Goal: Transaction & Acquisition: Purchase product/service

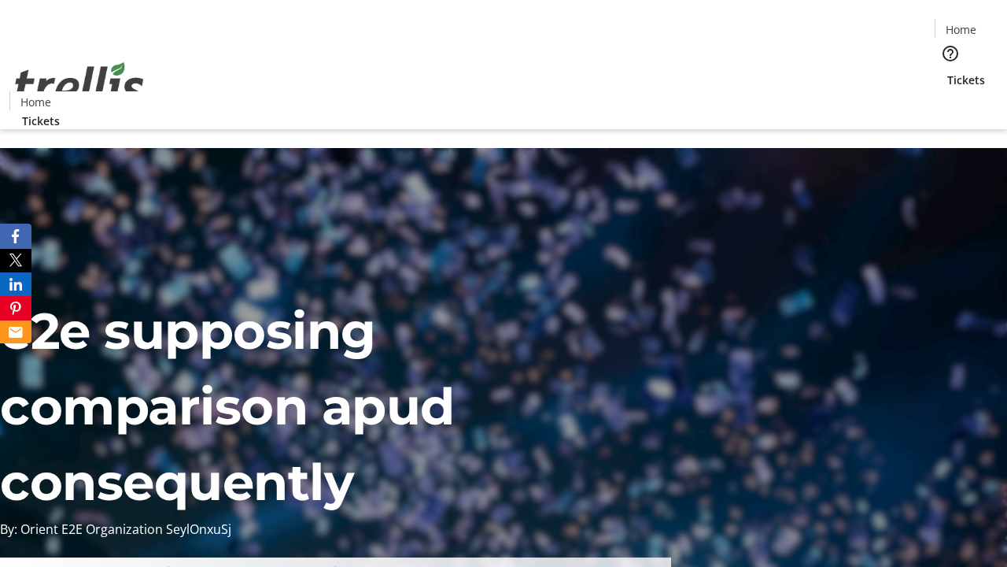
click at [947, 72] on span "Tickets" at bounding box center [966, 80] width 38 height 17
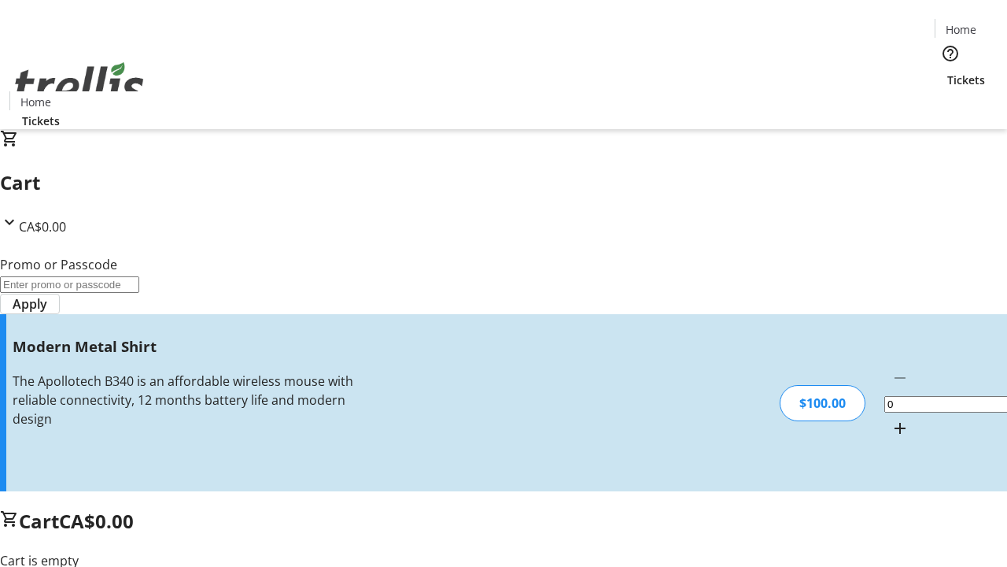
click at [891, 419] on mat-icon "Increment by one" at bounding box center [900, 428] width 19 height 19
type input "1"
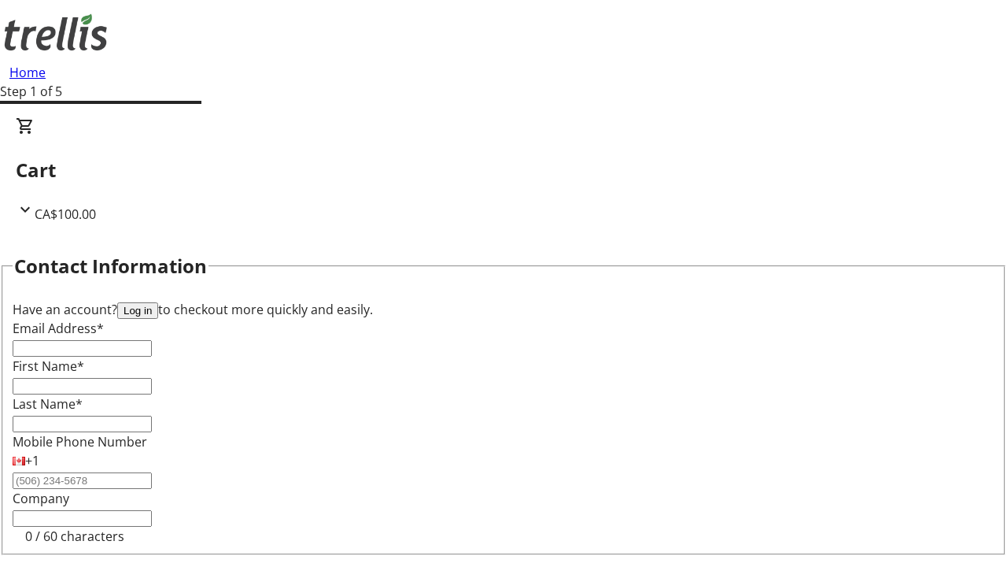
type input "FREE"
type input "[EMAIL_ADDRESS][DOMAIN_NAME]"
type input "Joanny"
type input "[PERSON_NAME]"
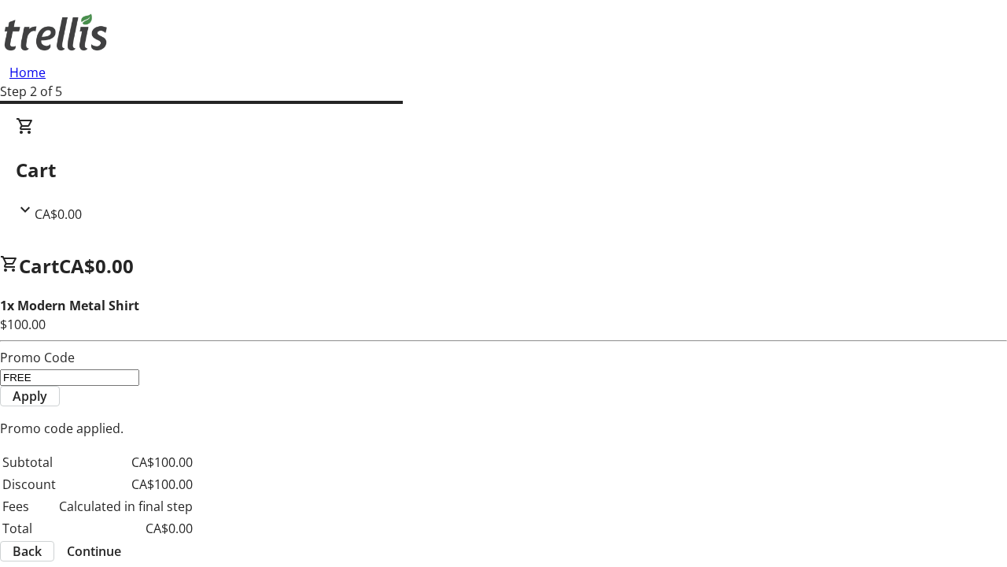
click at [121, 541] on span "Continue" at bounding box center [94, 550] width 54 height 19
